Goal: Task Accomplishment & Management: Complete application form

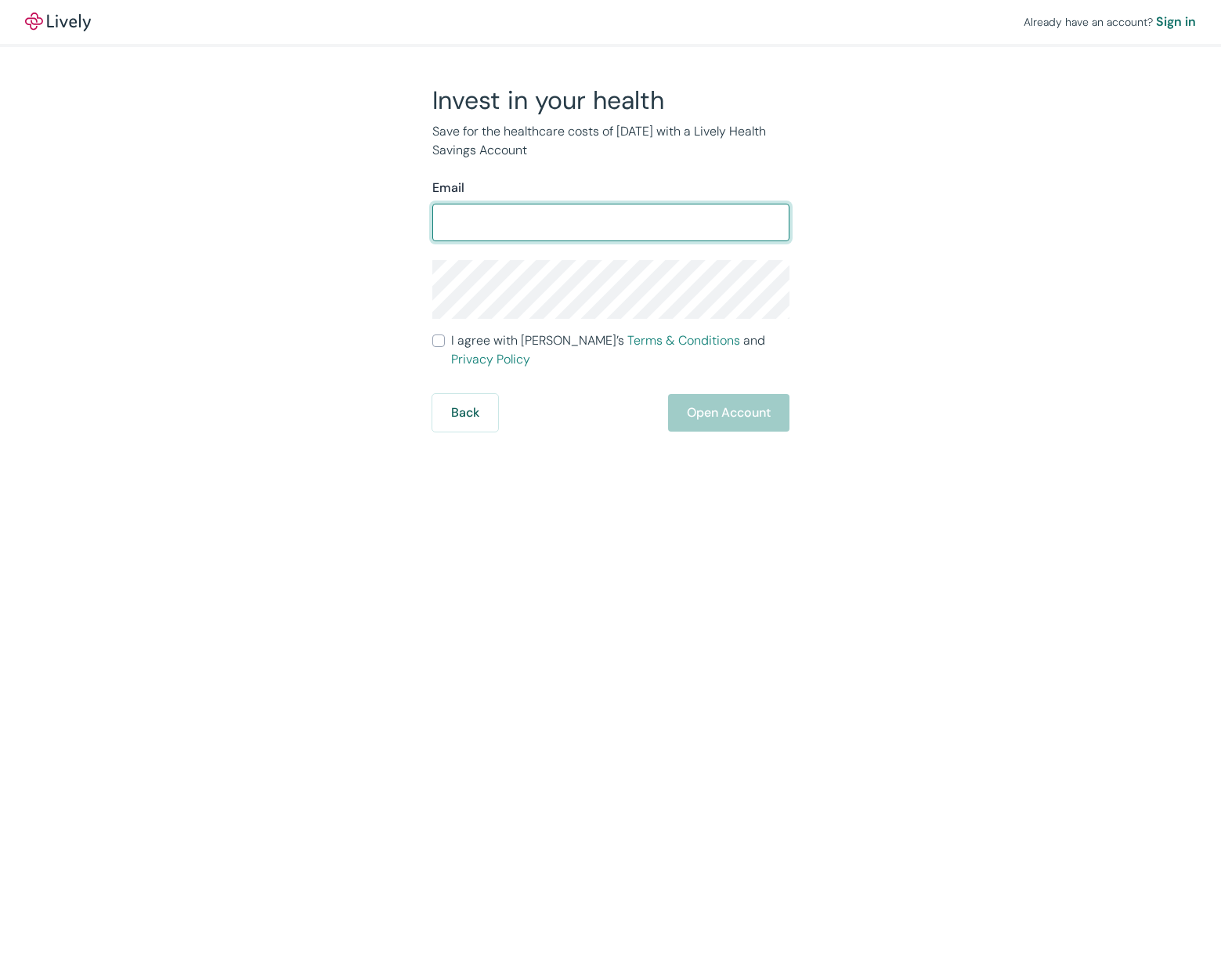
drag, startPoint x: 486, startPoint y: 226, endPoint x: 493, endPoint y: 221, distance: 8.5
click at [489, 222] on input "Email" at bounding box center [610, 222] width 357 height 31
type input "[EMAIL_ADDRESS][DOMAIN_NAME]"
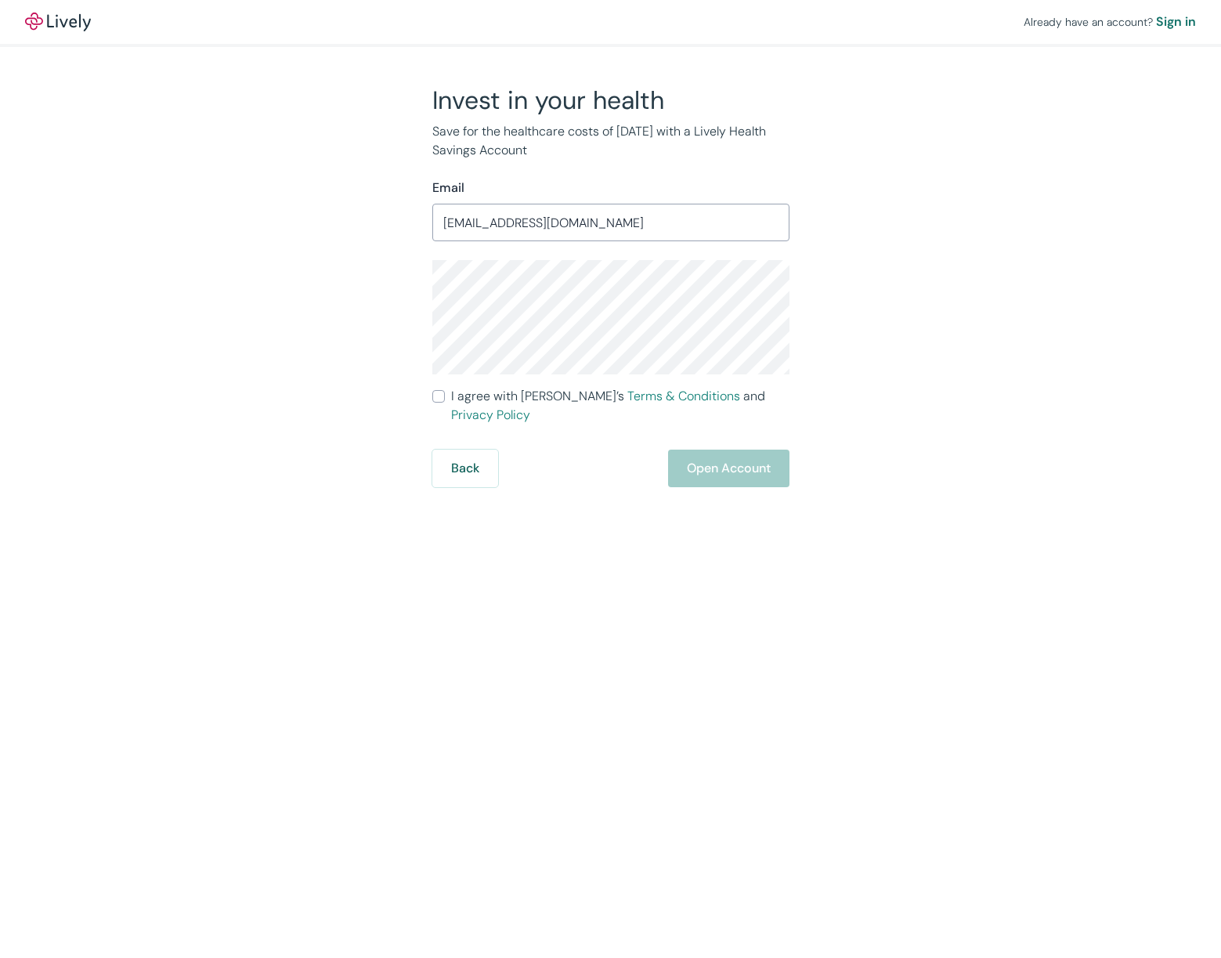
click at [345, 260] on div "Invest in your health Save for the healthcare costs of [DATE] with a Lively Hea…" at bounding box center [602, 286] width 752 height 403
click at [370, 294] on div "Invest in your health Save for the healthcare costs of [DATE] with a Lively Hea…" at bounding box center [602, 286] width 752 height 403
click at [376, 294] on div "Invest in your health Save for the healthcare costs of [DATE] with a Lively Hea…" at bounding box center [602, 286] width 752 height 403
click at [441, 399] on input "I agree with Lively’s Terms & Conditions and Privacy Policy" at bounding box center [438, 396] width 13 height 13
checkbox input "true"
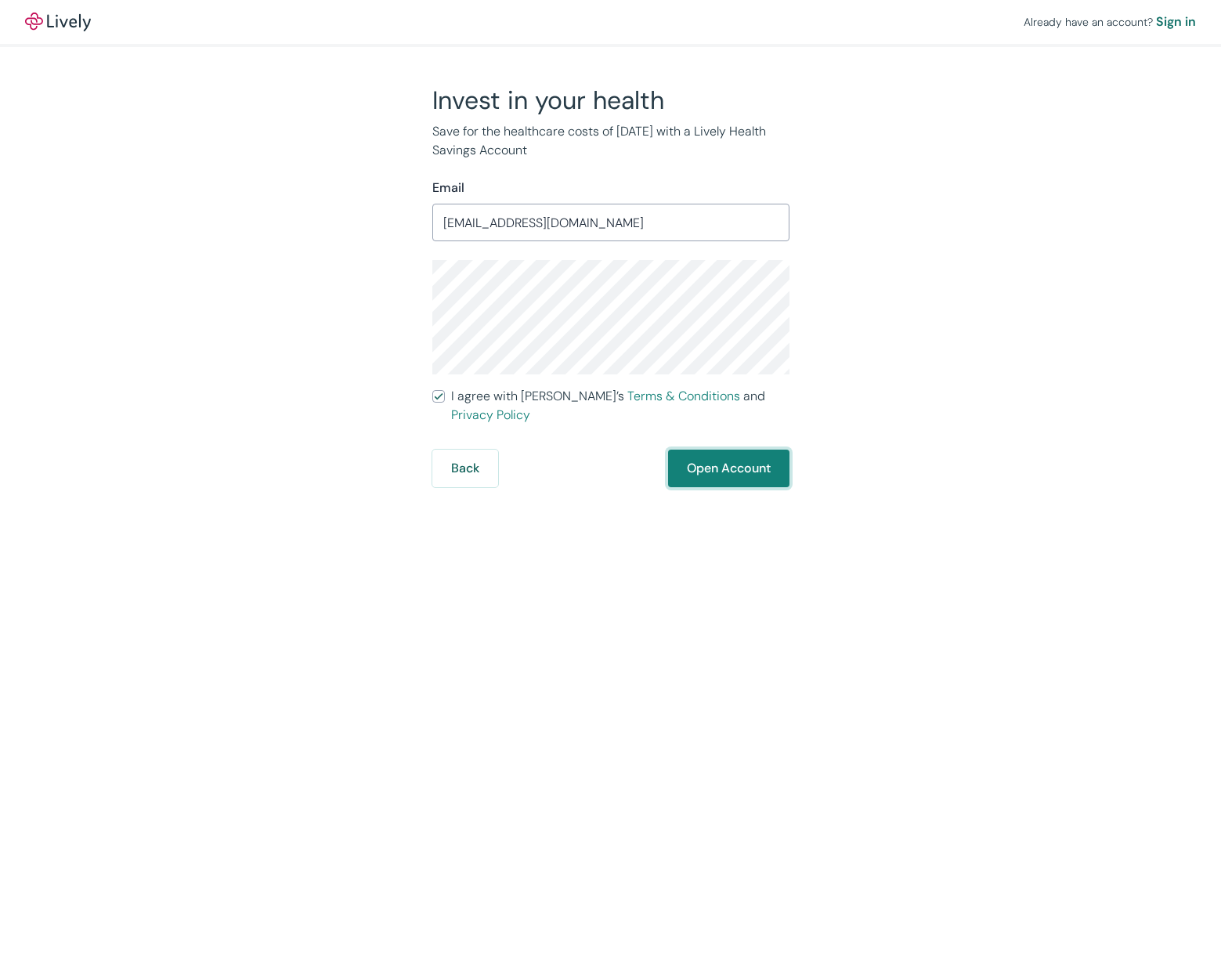
click at [701, 453] on button "Open Account" at bounding box center [728, 469] width 121 height 38
